Goal: Transaction & Acquisition: Purchase product/service

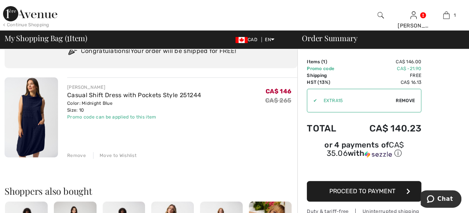
scroll to position [79, 0]
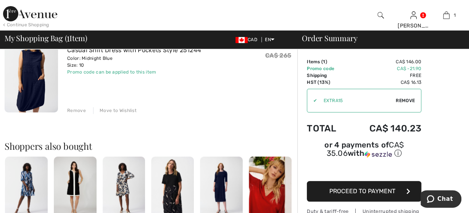
click at [348, 189] on span "Proceed to Payment" at bounding box center [362, 191] width 66 height 7
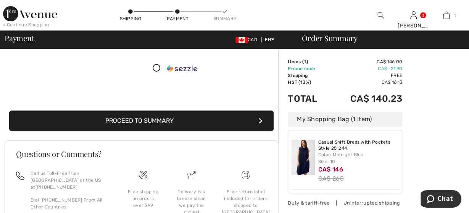
scroll to position [120, 0]
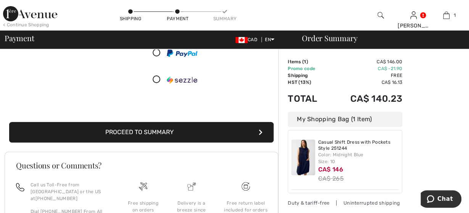
click at [182, 143] on button "Proceed to Summary" at bounding box center [141, 132] width 264 height 21
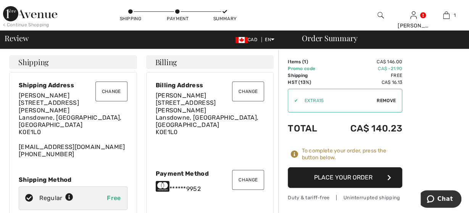
checkbox input "true"
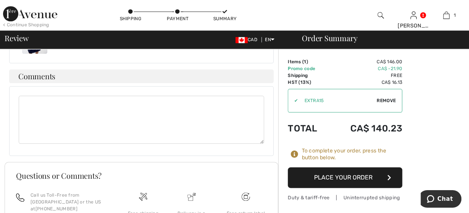
scroll to position [397, 0]
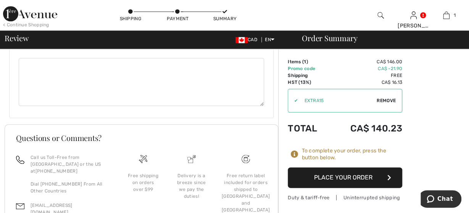
click at [354, 180] on button "Place Your Order" at bounding box center [345, 177] width 114 height 21
